Goal: Task Accomplishment & Management: Manage account settings

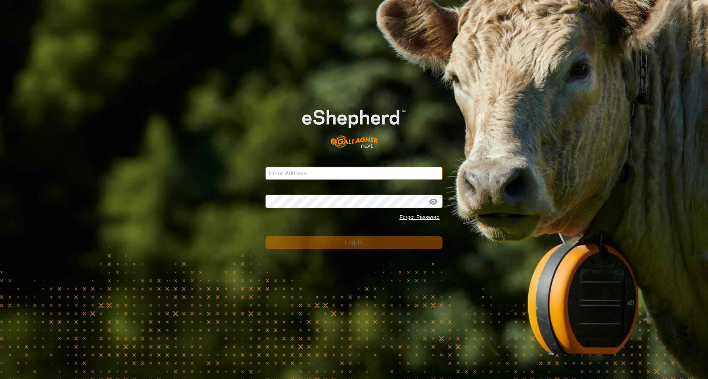
type input "[EMAIL_ADDRESS][DOMAIN_NAME]"
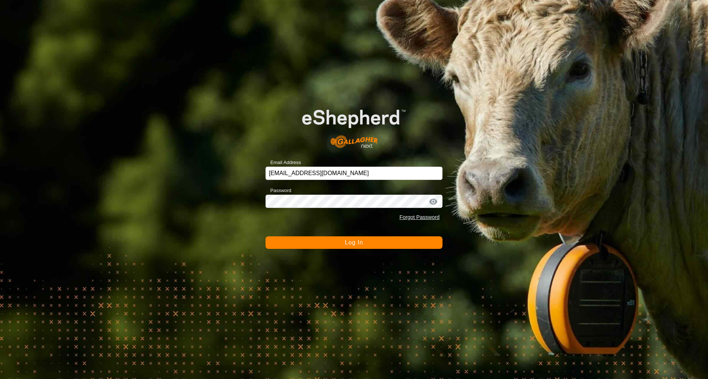
click at [353, 245] on span "Log In" at bounding box center [354, 242] width 18 height 6
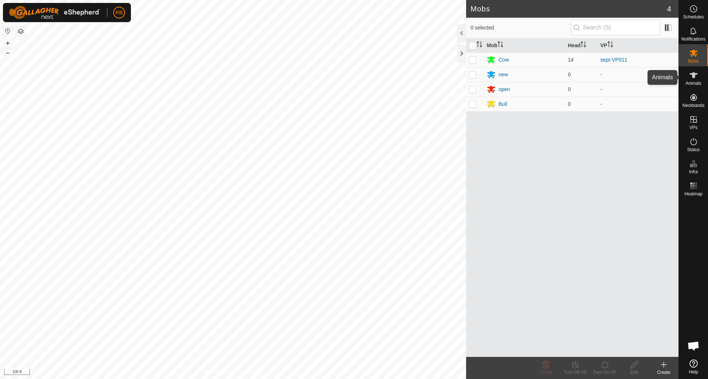
click at [696, 77] on icon at bounding box center [693, 75] width 9 height 9
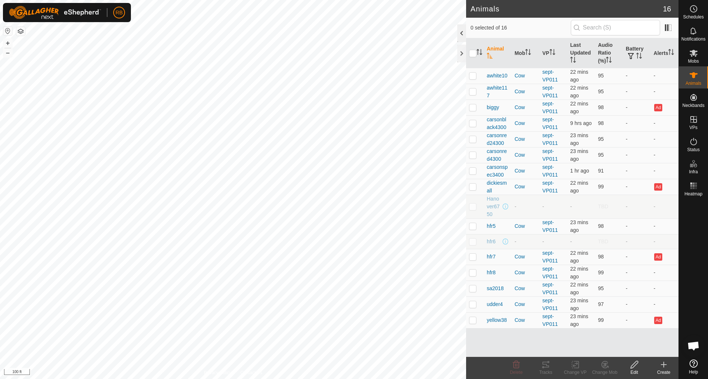
click at [462, 32] on div at bounding box center [461, 33] width 9 height 18
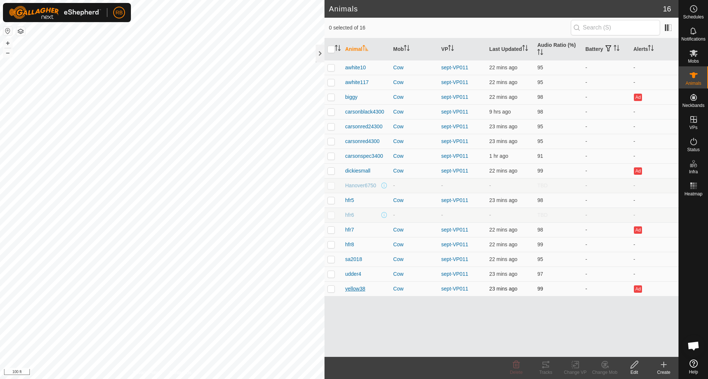
click at [356, 290] on span "yellow38" at bounding box center [355, 289] width 20 height 8
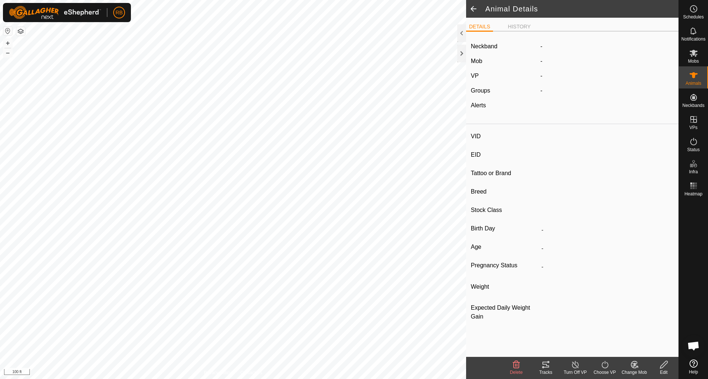
type input "yellow38"
type input "-"
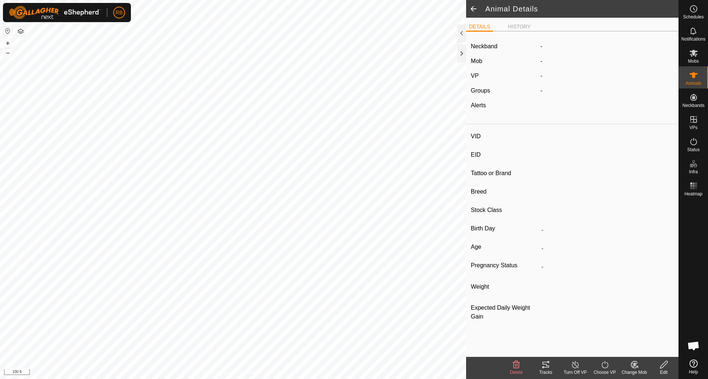
type input "Wet/Lactating"
type input "0 kg"
type input "-"
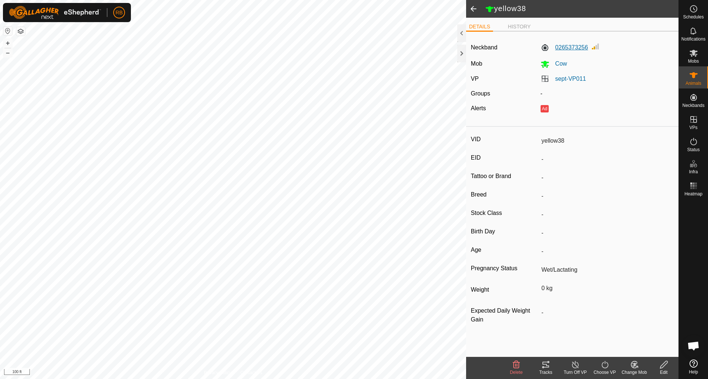
click at [568, 49] on label "0265373256" at bounding box center [564, 47] width 48 height 9
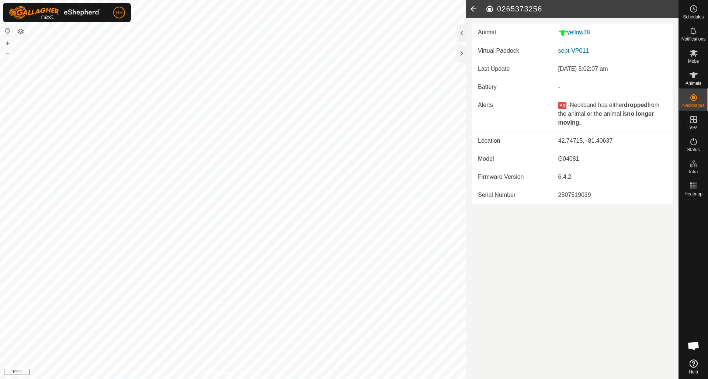
click at [584, 34] on div "yellow38" at bounding box center [612, 32] width 108 height 9
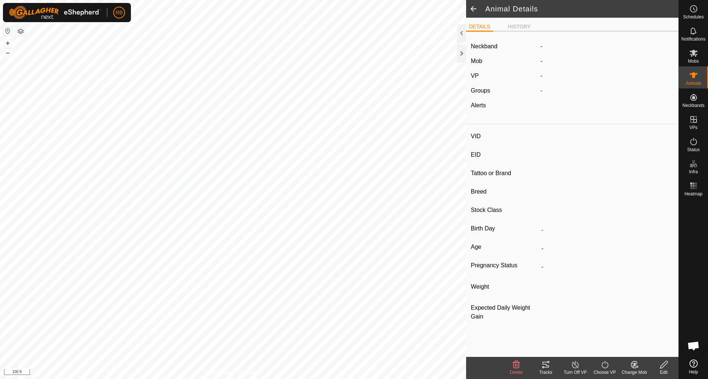
type input "yellow38"
type input "-"
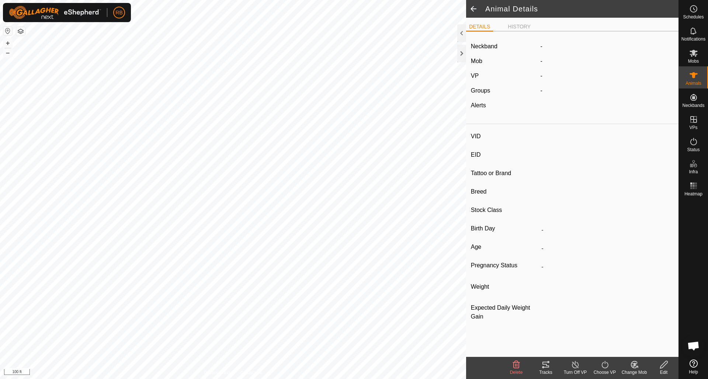
type input "Wet/Lactating"
type input "0 kg"
type input "-"
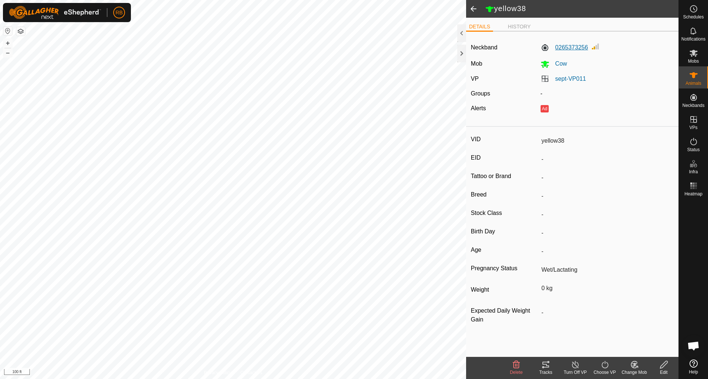
click at [577, 46] on label "0265373256" at bounding box center [564, 47] width 48 height 9
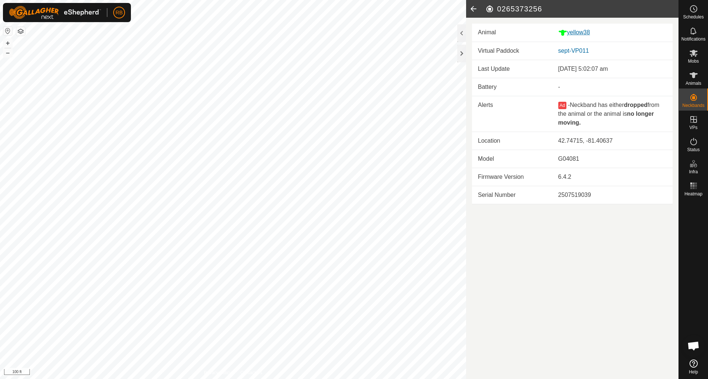
click at [580, 33] on div "yellow38" at bounding box center [612, 32] width 108 height 9
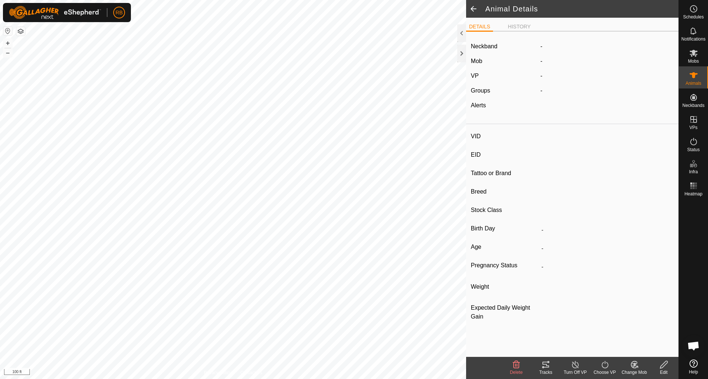
type input "yellow38"
type input "-"
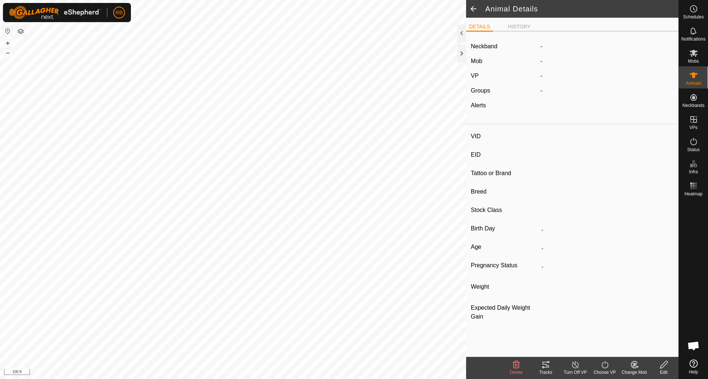
type input "Wet/Lactating"
type input "0 kg"
type input "-"
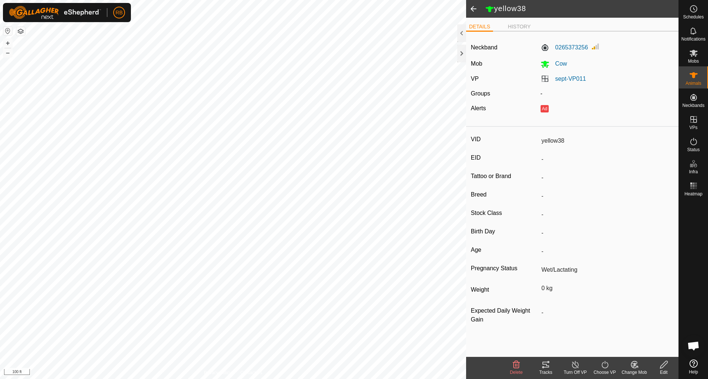
click at [665, 362] on icon at bounding box center [663, 364] width 7 height 7
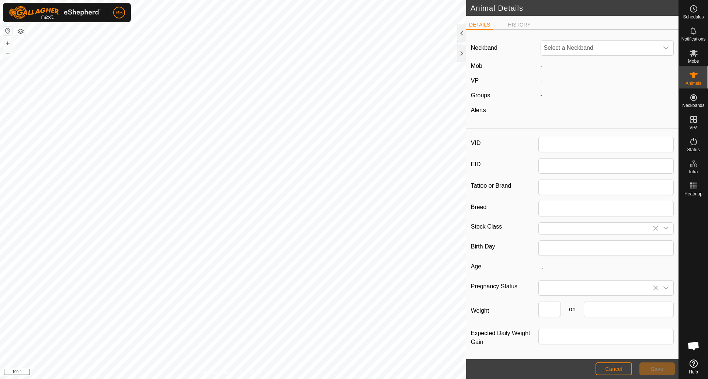
type input "yellow38"
type input "0"
click at [667, 46] on icon "dropdown trigger" at bounding box center [666, 48] width 6 height 6
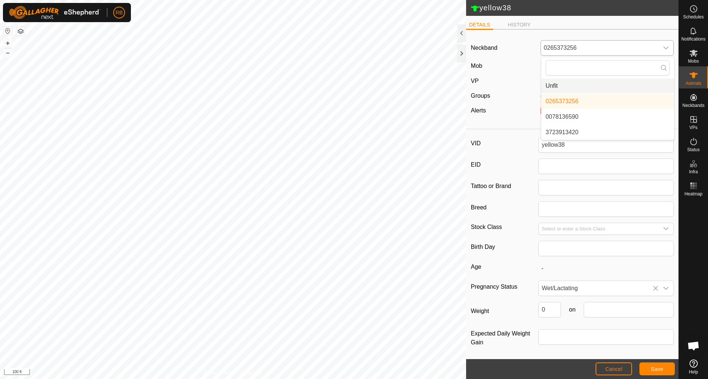
click at [552, 86] on li "Unfit" at bounding box center [607, 86] width 133 height 15
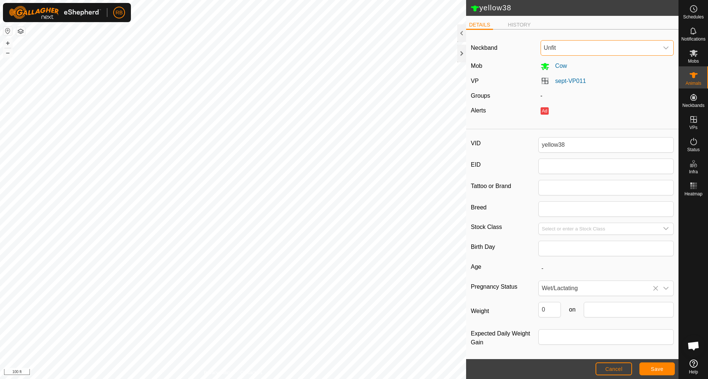
click at [656, 369] on span "Save" at bounding box center [657, 369] width 13 height 6
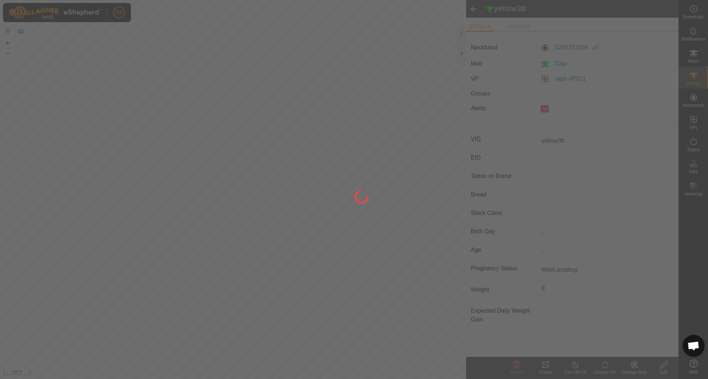
type input "-"
type input "0 kg"
type input "-"
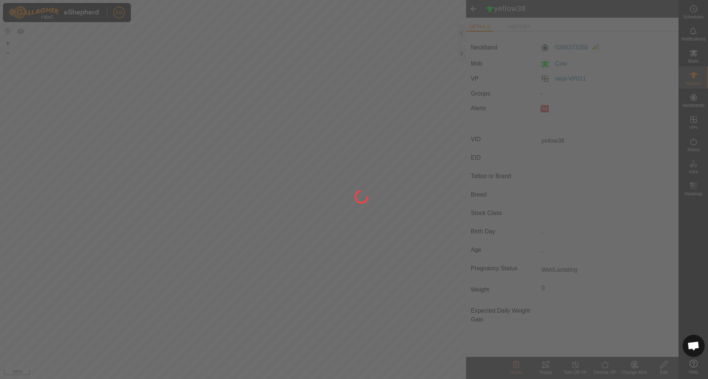
type input "-"
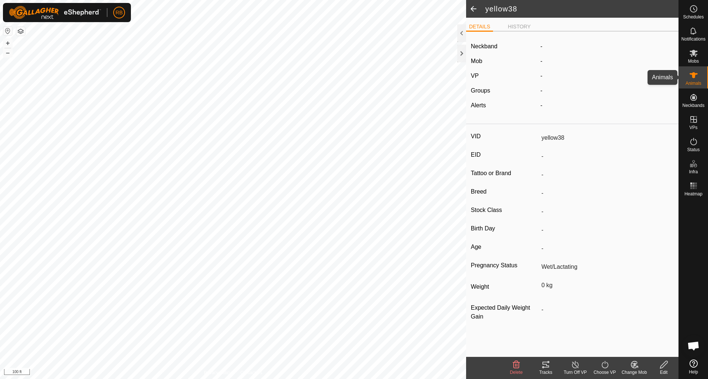
click at [692, 73] on icon at bounding box center [693, 75] width 8 height 6
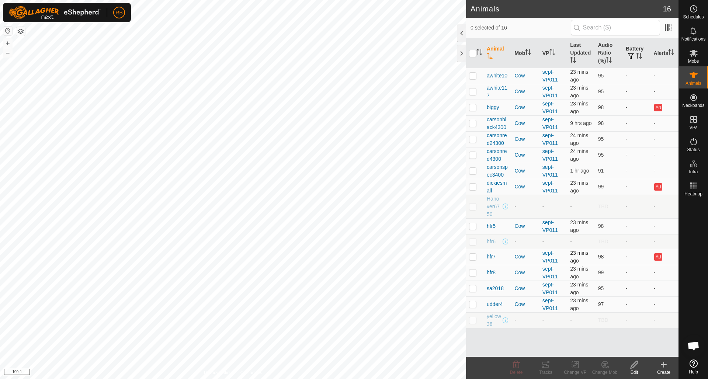
click at [474, 258] on p-checkbox at bounding box center [472, 257] width 7 height 6
checkbox input "true"
click at [633, 365] on icon at bounding box center [633, 364] width 7 height 7
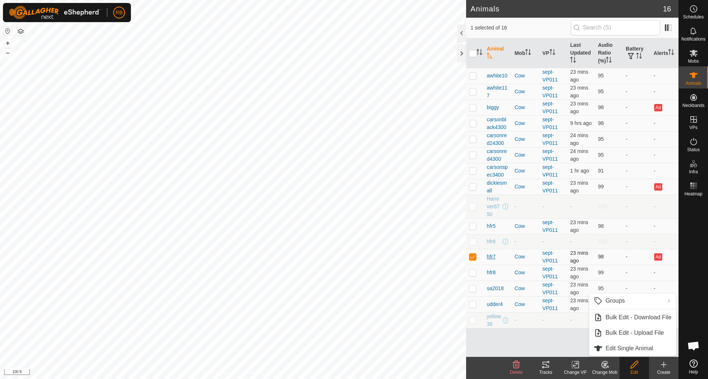
click at [493, 257] on span "hfr7" at bounding box center [491, 257] width 9 height 8
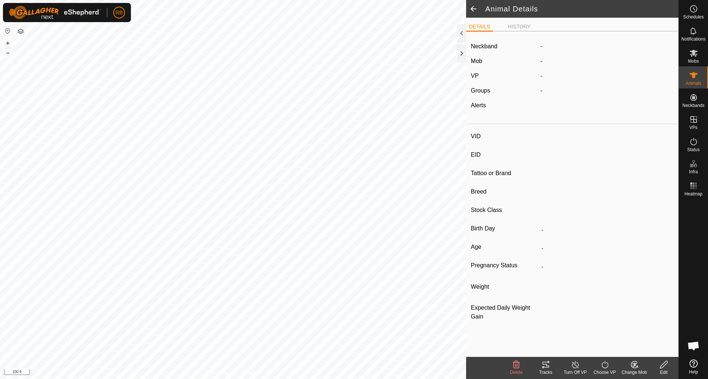
type input "hfr7"
type input "-"
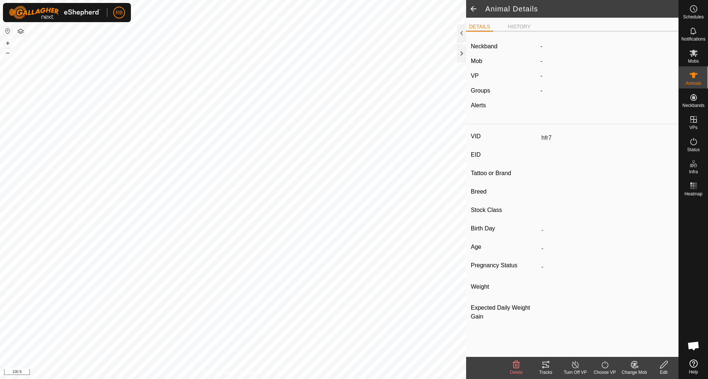
type input "05/2025"
type input "4 months"
type input "Empty"
type input "0 kg"
type input "-"
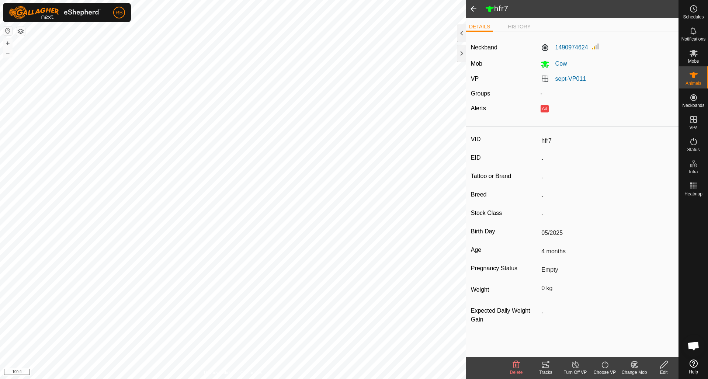
click at [665, 365] on icon at bounding box center [663, 364] width 9 height 9
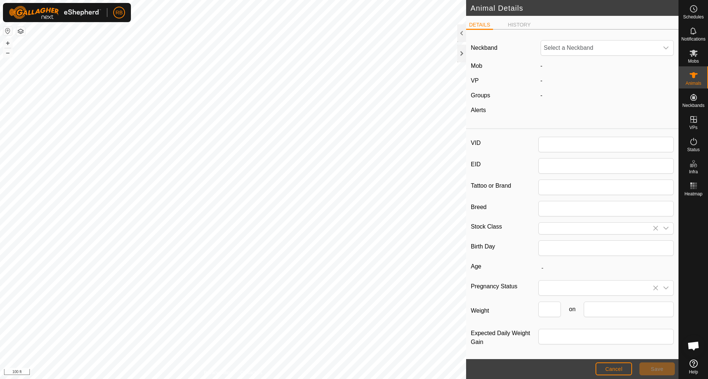
type input "hfr7"
type input "05/2025"
type input "4 months"
type input "0"
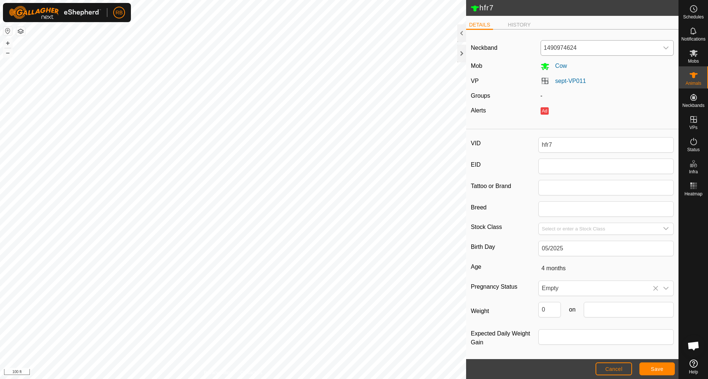
click at [666, 46] on icon "dropdown trigger" at bounding box center [666, 48] width 6 height 6
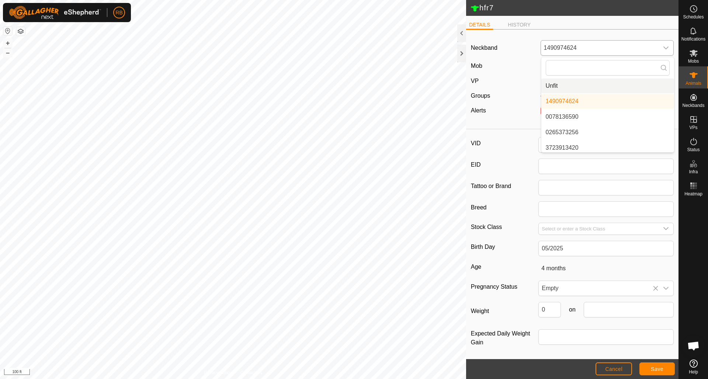
click at [558, 85] on li "Unfit" at bounding box center [607, 86] width 133 height 15
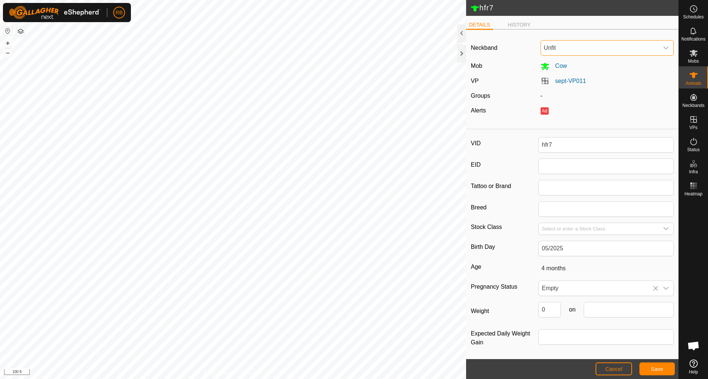
click at [660, 369] on span "Save" at bounding box center [657, 369] width 13 height 6
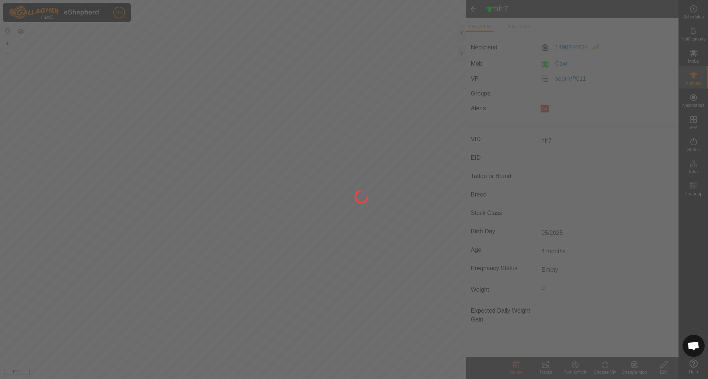
type input "-"
type input "0 kg"
type input "-"
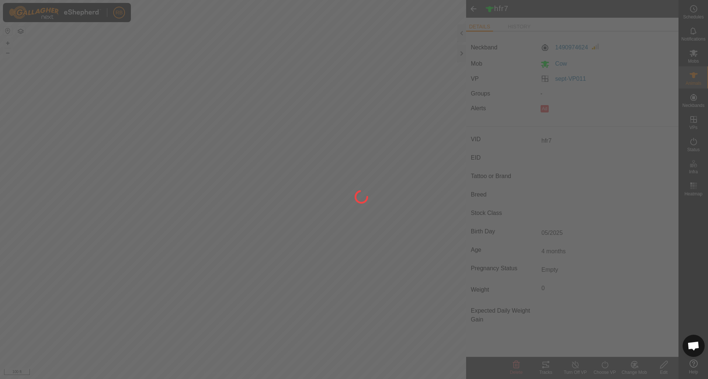
type input "-"
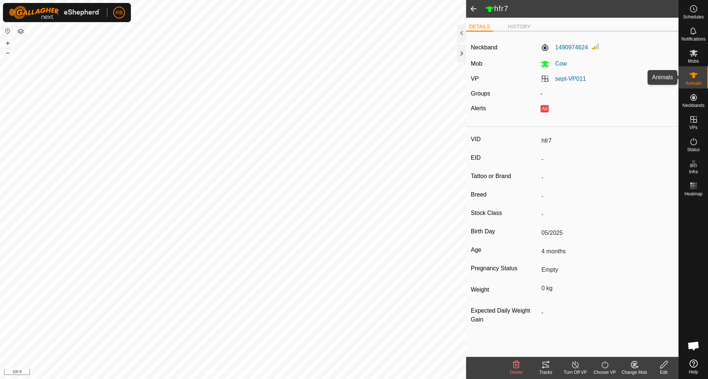
click at [694, 74] on icon at bounding box center [693, 75] width 8 height 6
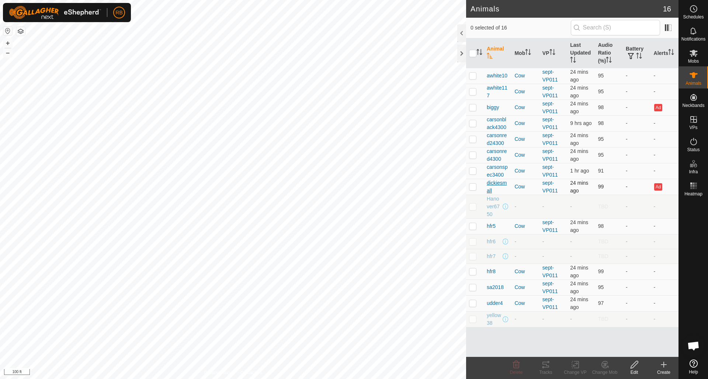
click at [494, 183] on span "dickiesmall" at bounding box center [498, 186] width 22 height 15
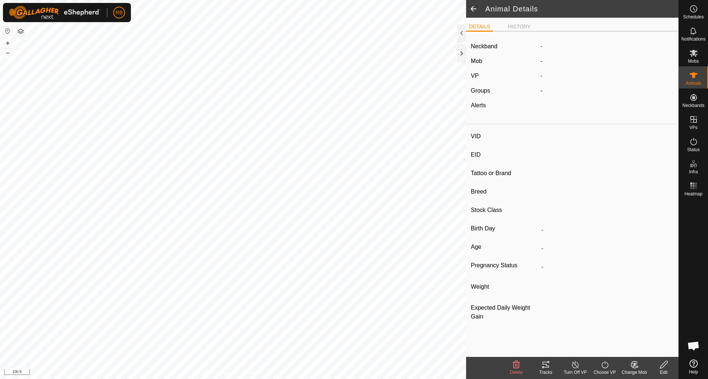
type input "dickiesmall"
type input "-"
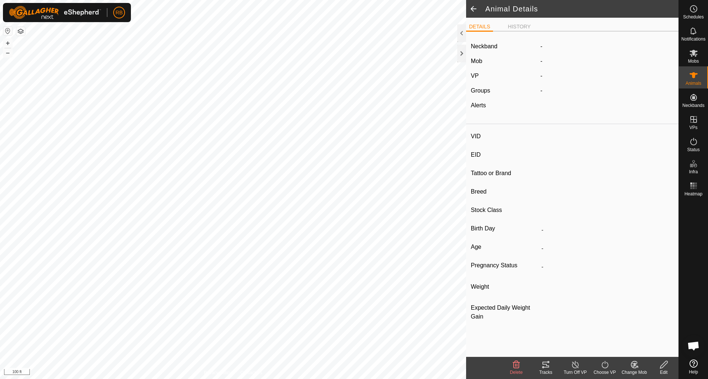
type input "Empty"
type input "0 kg"
type input "-"
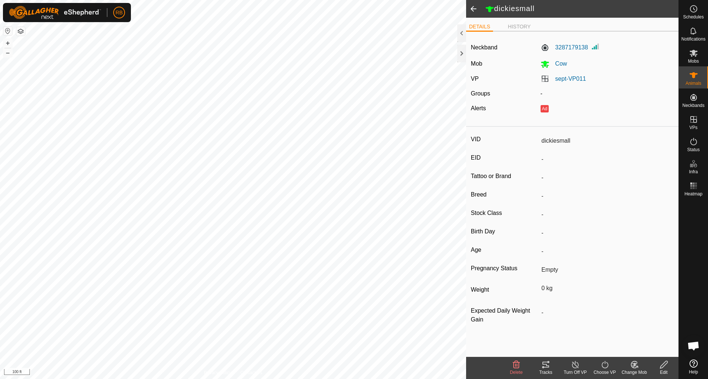
click at [662, 364] on icon at bounding box center [663, 364] width 9 height 9
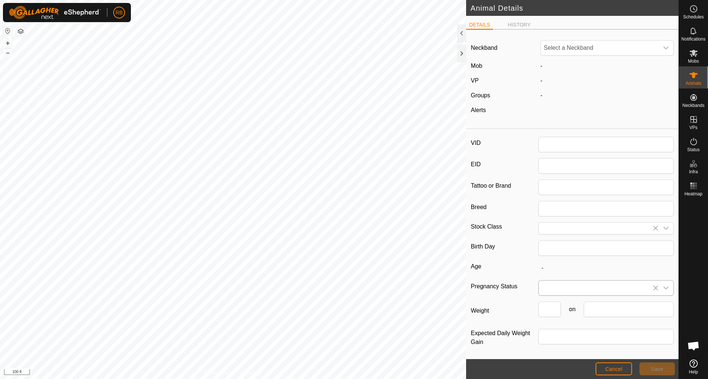
type input "dickiesmall"
type input "0"
click at [664, 49] on icon "dropdown trigger" at bounding box center [666, 48] width 6 height 6
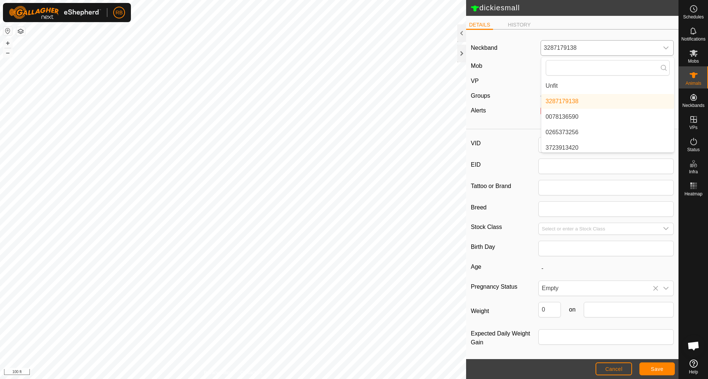
click at [554, 86] on li "Unfit" at bounding box center [607, 86] width 133 height 15
click at [662, 368] on span "Save" at bounding box center [657, 369] width 13 height 6
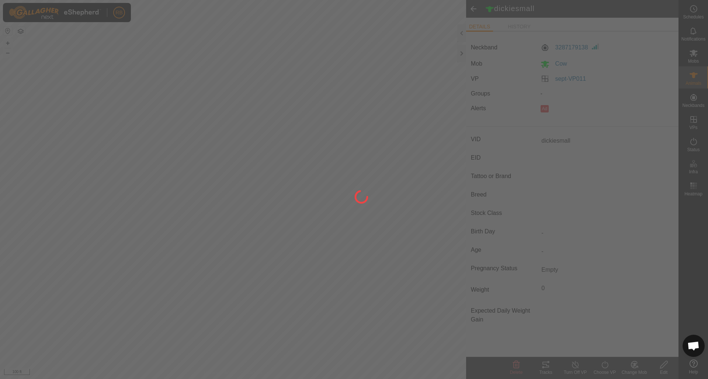
type input "-"
type input "0 kg"
type input "-"
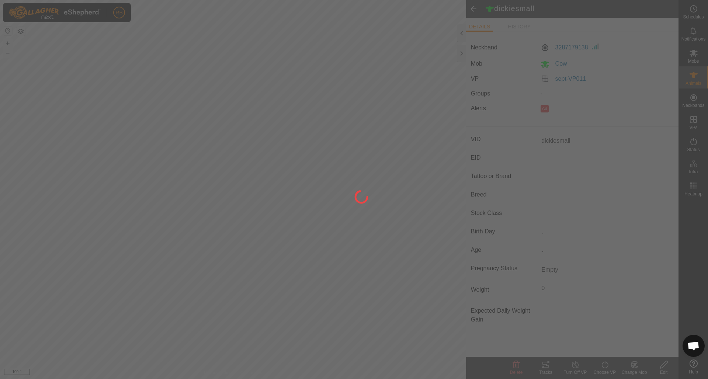
type input "-"
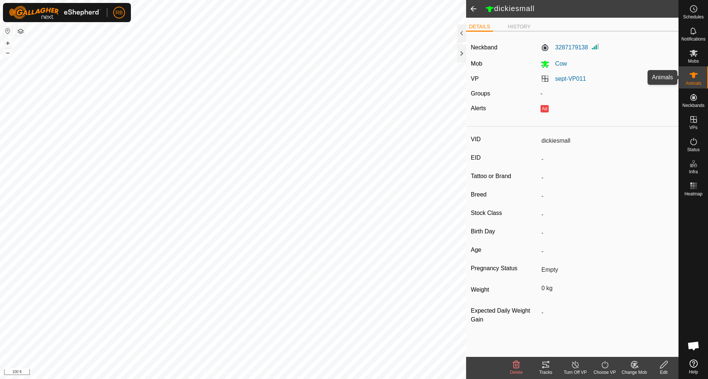
click at [693, 73] on icon at bounding box center [693, 75] width 8 height 6
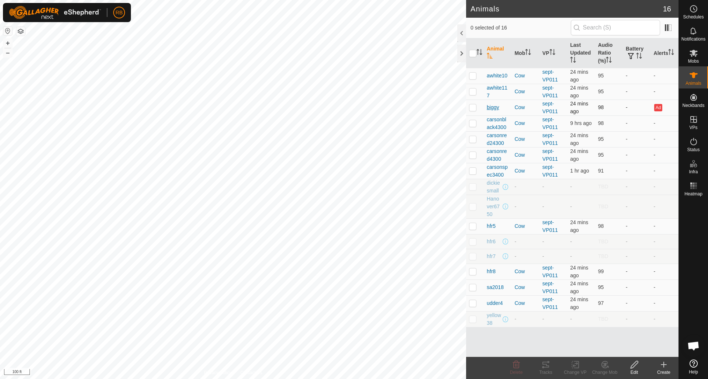
click at [491, 107] on span "biggy" at bounding box center [493, 108] width 12 height 8
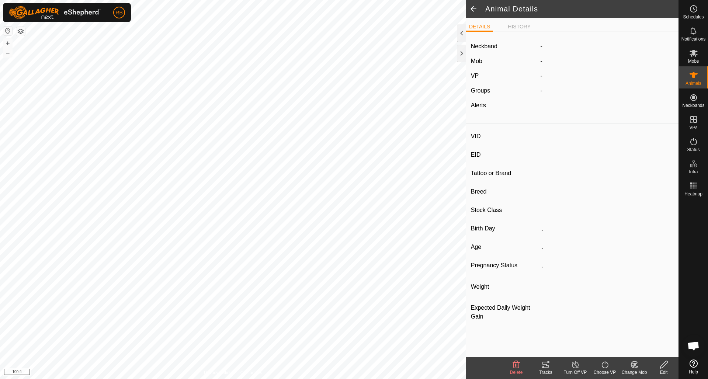
type input "biggy"
type input "-"
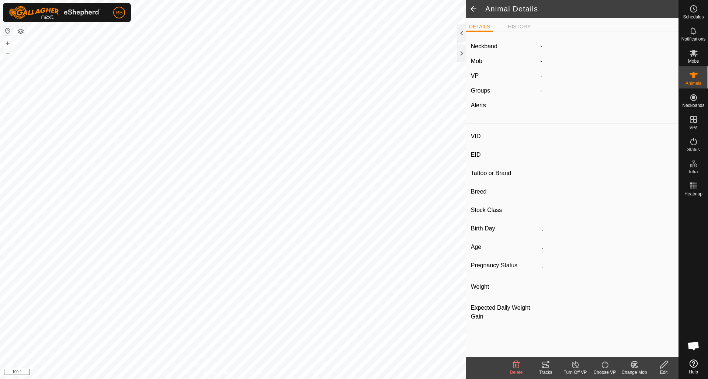
type input "Empty"
type input "0 kg"
type input "-"
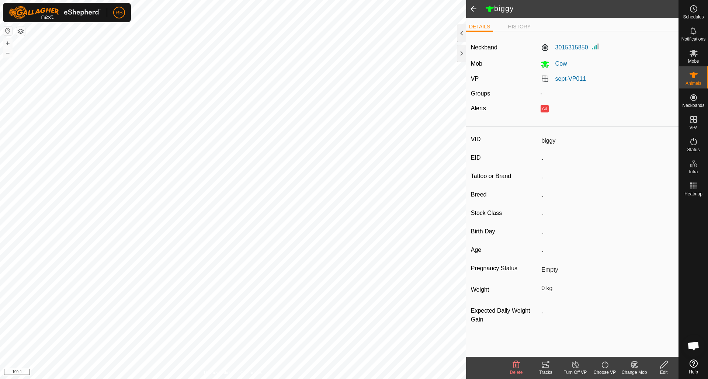
click at [663, 364] on icon at bounding box center [663, 364] width 7 height 7
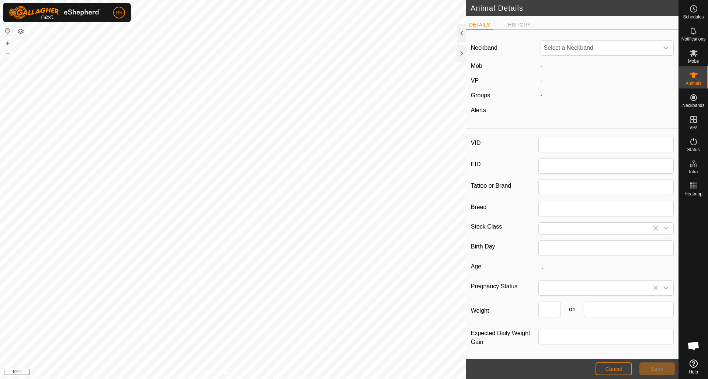
type input "biggy"
type input "0"
click at [666, 48] on icon "dropdown trigger" at bounding box center [666, 48] width 6 height 6
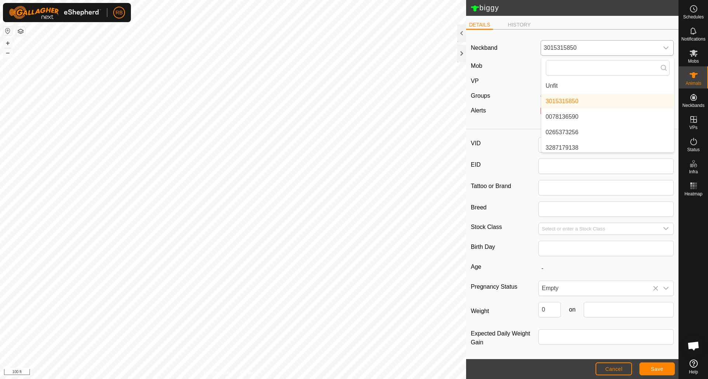
click at [558, 86] on li "Unfit" at bounding box center [607, 86] width 133 height 15
click at [654, 365] on button "Save" at bounding box center [656, 368] width 35 height 13
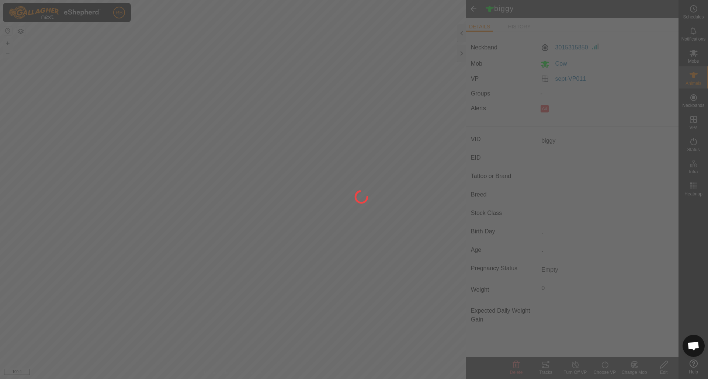
type input "-"
type input "0 kg"
type input "-"
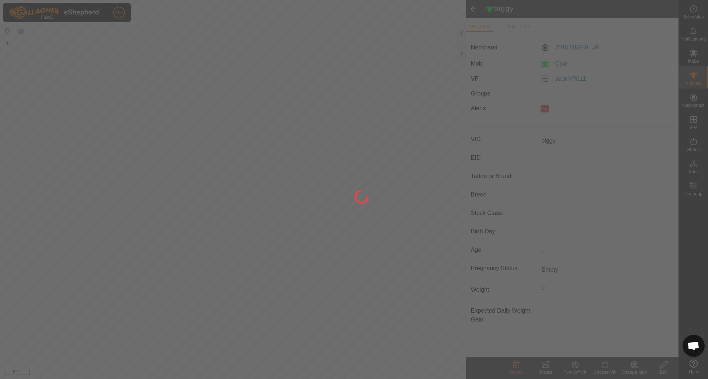
type input "-"
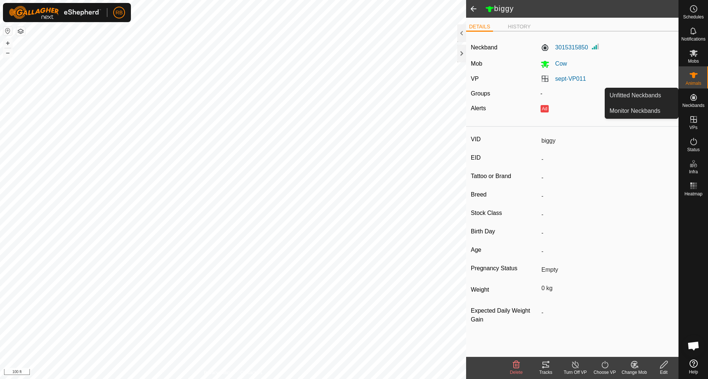
click at [696, 97] on icon at bounding box center [693, 97] width 9 height 9
click at [649, 96] on link "Unfitted Neckbands" at bounding box center [641, 95] width 73 height 15
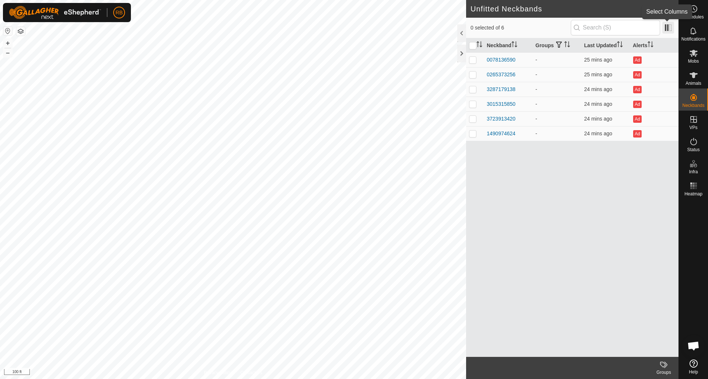
click at [666, 29] on span at bounding box center [668, 28] width 12 height 12
click at [693, 75] on icon at bounding box center [693, 75] width 8 height 6
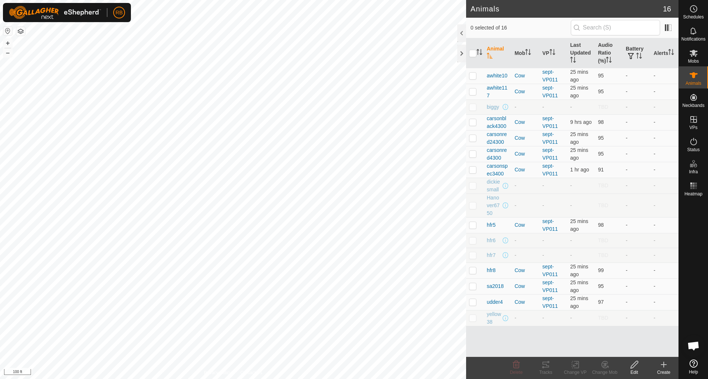
click at [474, 107] on p-checkbox at bounding box center [472, 107] width 7 height 6
checkbox input "true"
click at [477, 185] on td at bounding box center [475, 186] width 18 height 16
checkbox input "true"
click at [474, 205] on p-checkbox at bounding box center [472, 205] width 7 height 6
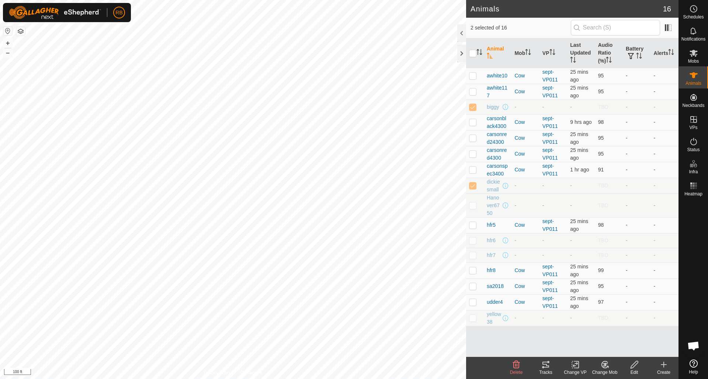
checkbox input "true"
click at [473, 240] on p-checkbox at bounding box center [472, 240] width 7 height 6
checkbox input "true"
click at [474, 255] on p-checkbox at bounding box center [472, 255] width 7 height 6
checkbox input "true"
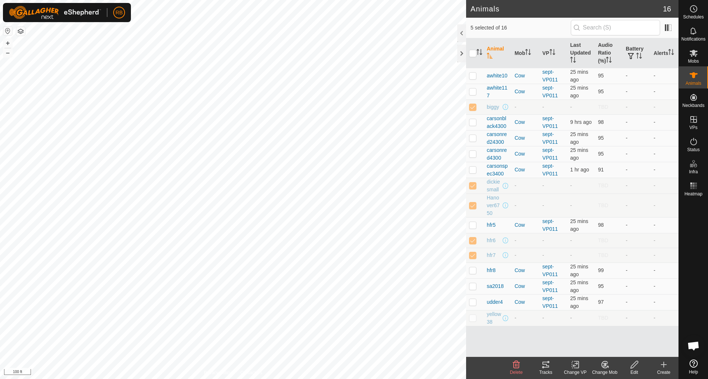
click at [473, 318] on p-checkbox at bounding box center [472, 318] width 7 height 6
checkbox input "true"
click at [518, 366] on icon at bounding box center [516, 364] width 9 height 9
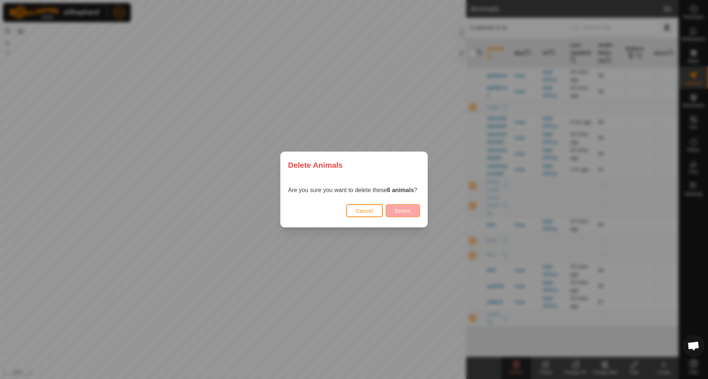
click at [406, 212] on span "Delete" at bounding box center [403, 211] width 16 height 6
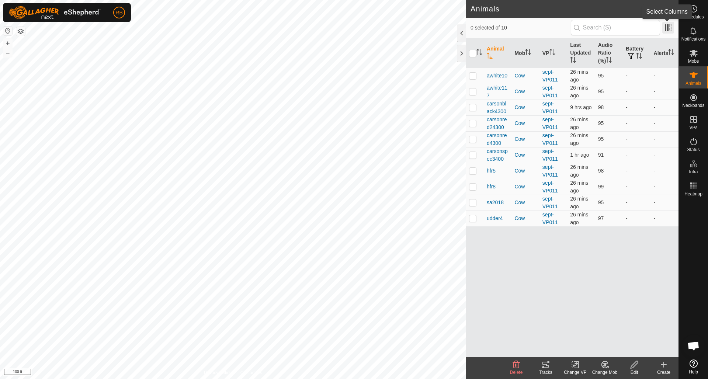
click at [667, 25] on span at bounding box center [668, 28] width 12 height 12
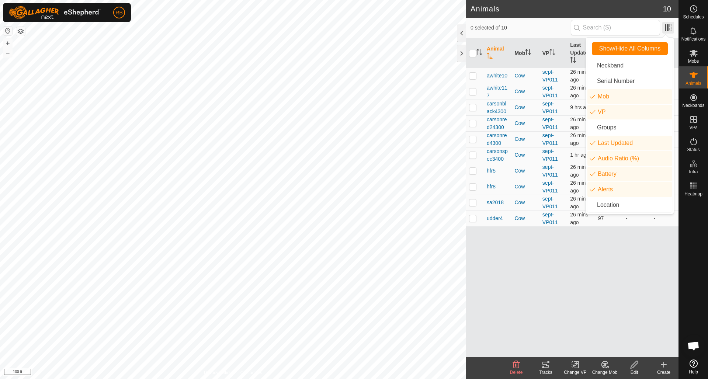
click at [667, 25] on span at bounding box center [668, 28] width 12 height 12
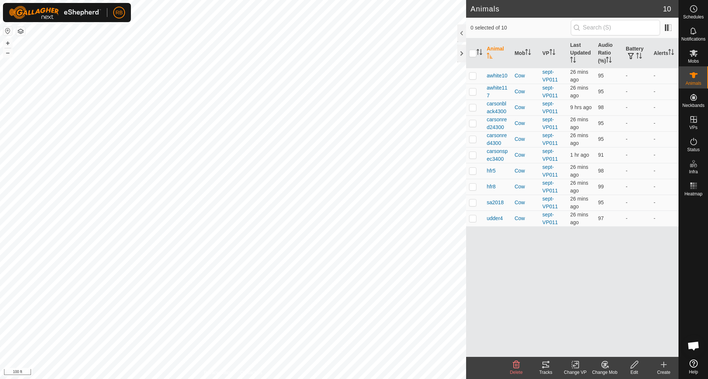
click at [459, 33] on div at bounding box center [461, 33] width 9 height 18
